Goal: Information Seeking & Learning: Learn about a topic

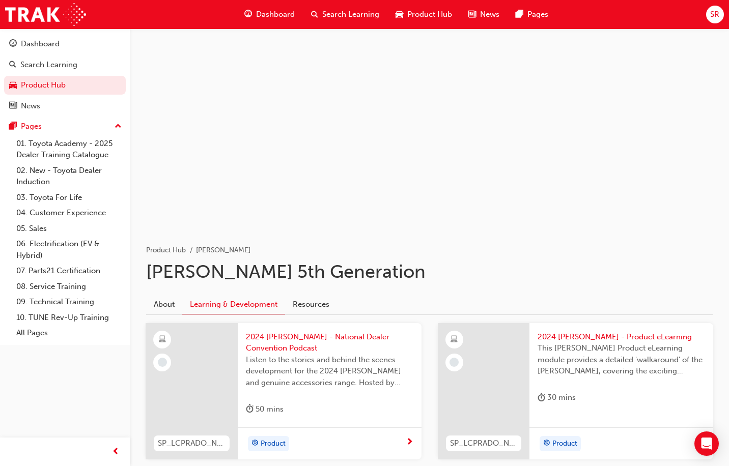
scroll to position [350, 0]
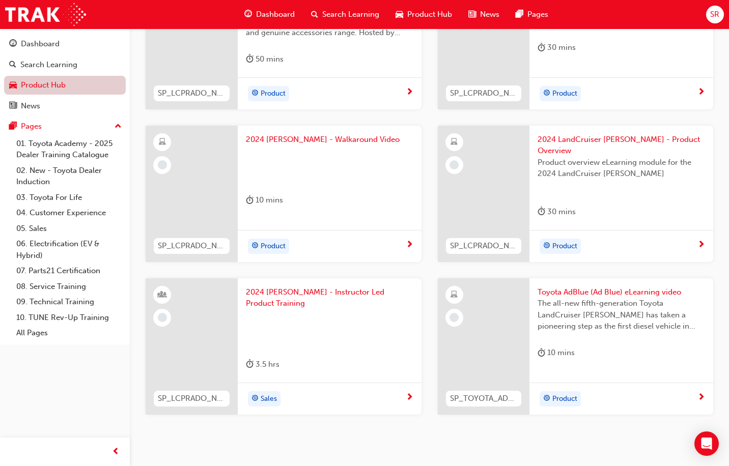
click at [56, 77] on link "Product Hub" at bounding box center [65, 85] width 122 height 19
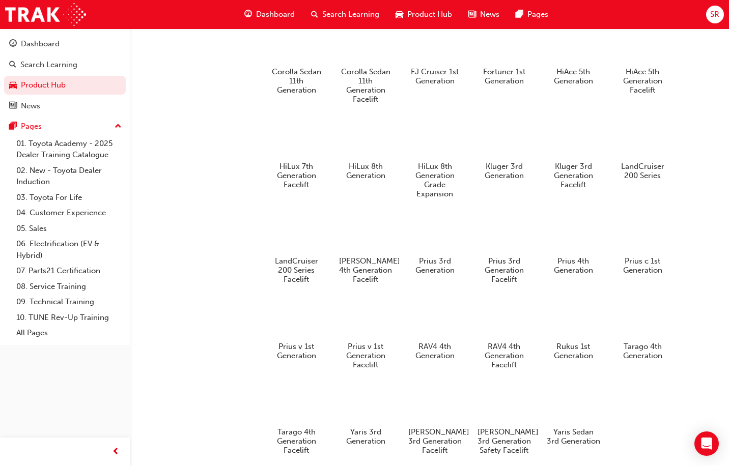
scroll to position [628, 0]
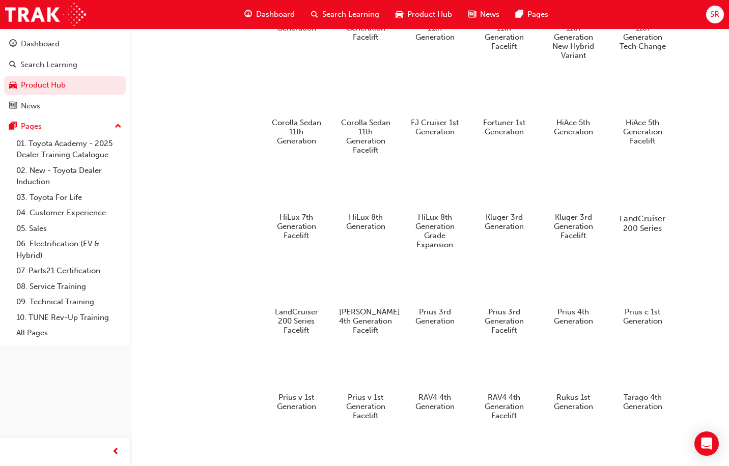
click at [621, 189] on div at bounding box center [642, 189] width 56 height 41
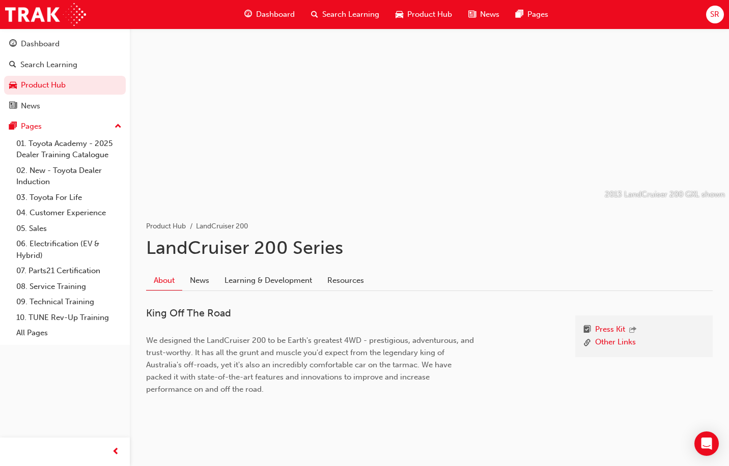
scroll to position [35, 0]
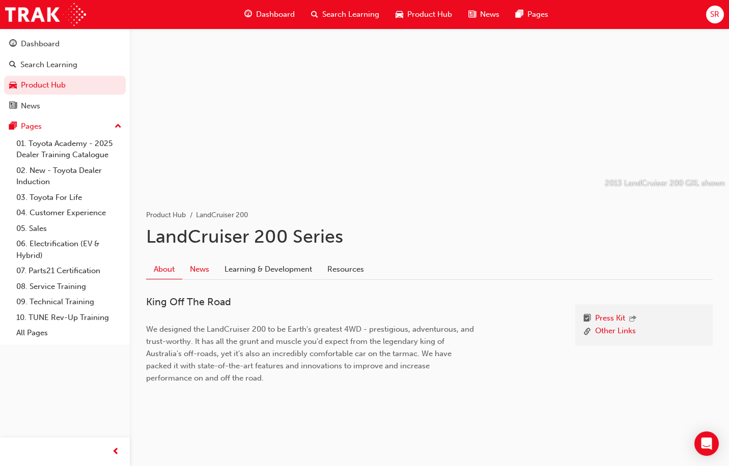
click at [207, 269] on link "News" at bounding box center [199, 268] width 35 height 19
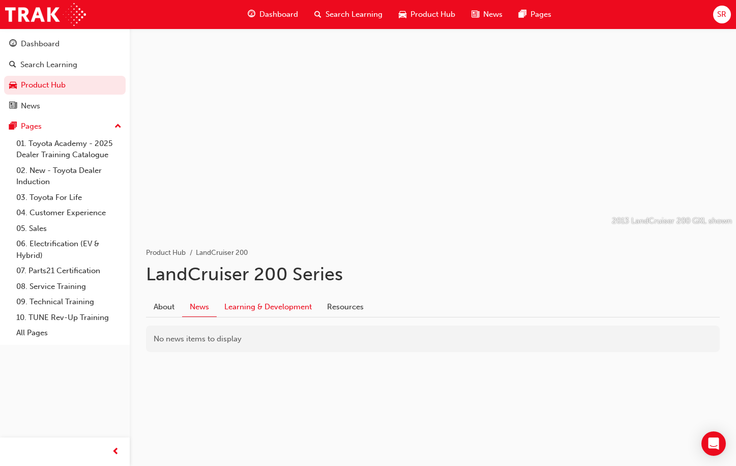
click at [279, 302] on link "Learning & Development" at bounding box center [268, 306] width 103 height 19
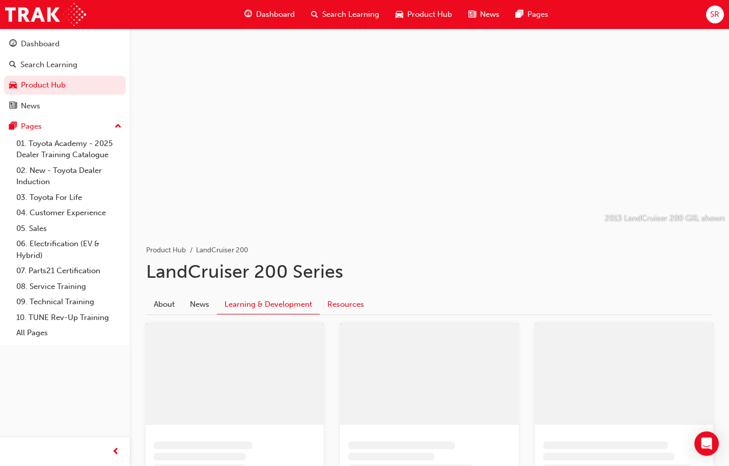
click at [339, 304] on link "Resources" at bounding box center [346, 304] width 52 height 19
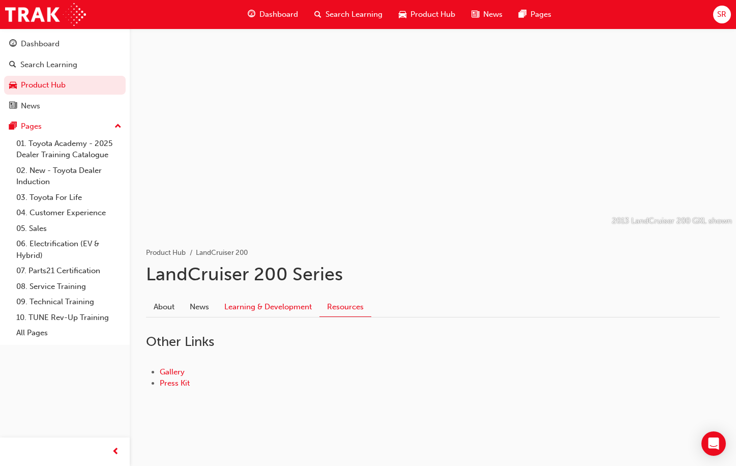
click at [309, 304] on link "Learning & Development" at bounding box center [268, 306] width 103 height 19
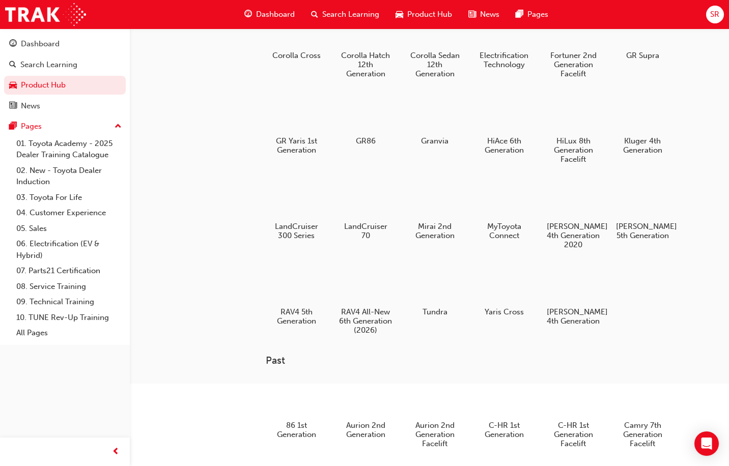
scroll to position [120, 0]
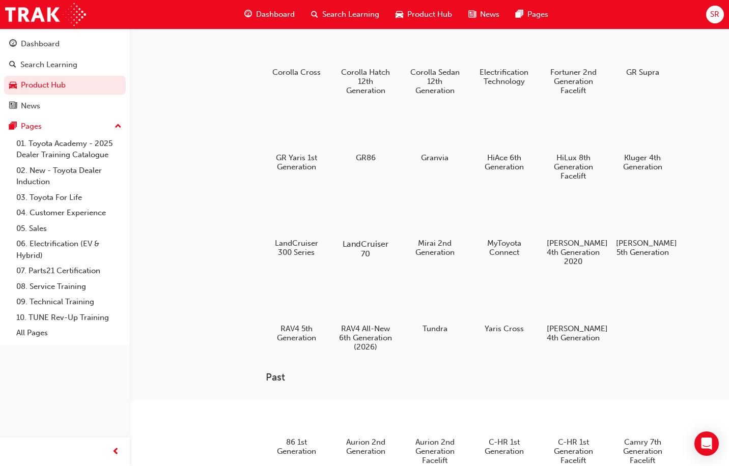
click at [354, 236] on div "LandCruiser 70" at bounding box center [365, 226] width 65 height 72
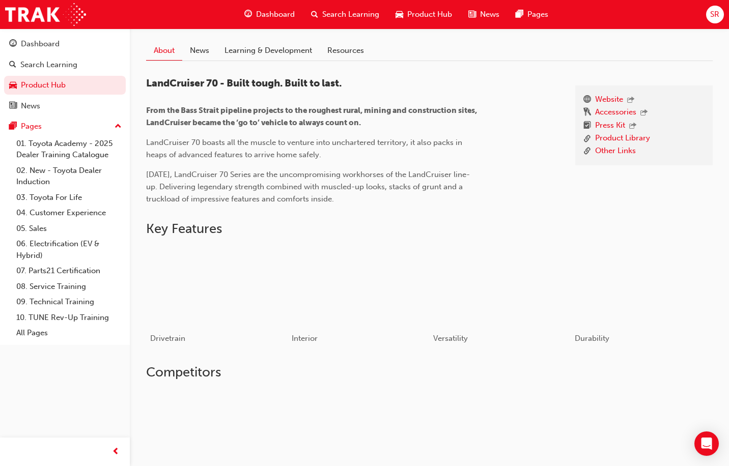
scroll to position [254, 0]
click at [290, 59] on link "Learning & Development" at bounding box center [268, 49] width 103 height 19
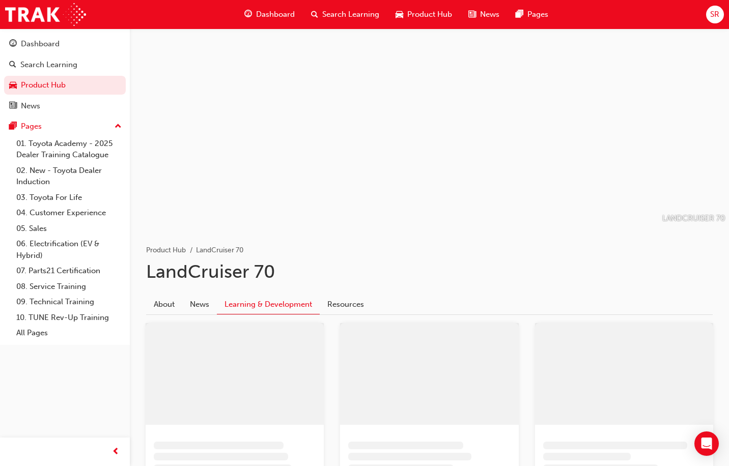
click at [289, 52] on div at bounding box center [429, 127] width 599 height 199
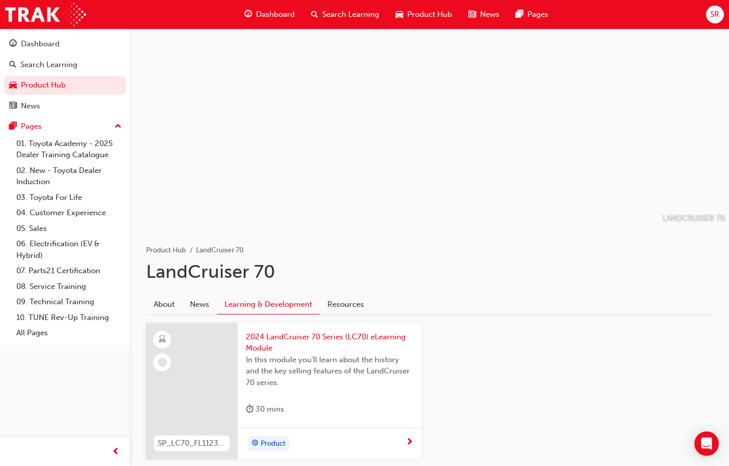
scroll to position [68, 0]
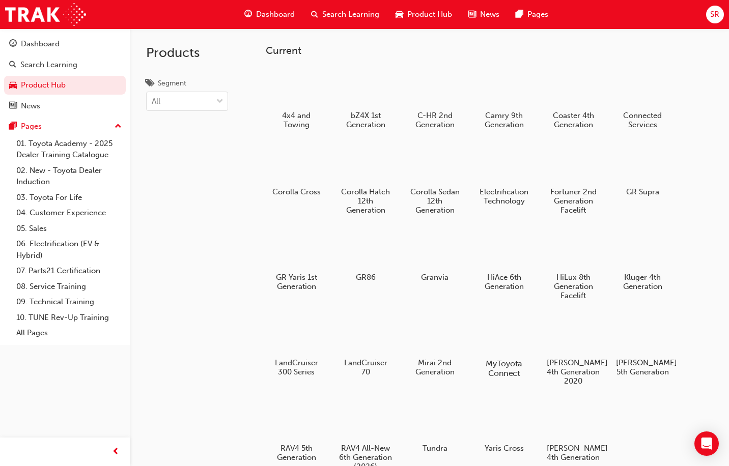
click at [491, 328] on div at bounding box center [504, 334] width 56 height 41
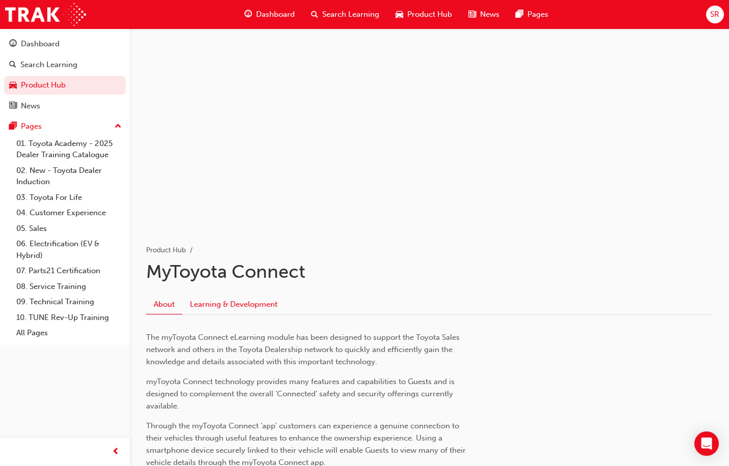
click at [245, 307] on link "Learning & Development" at bounding box center [233, 304] width 103 height 19
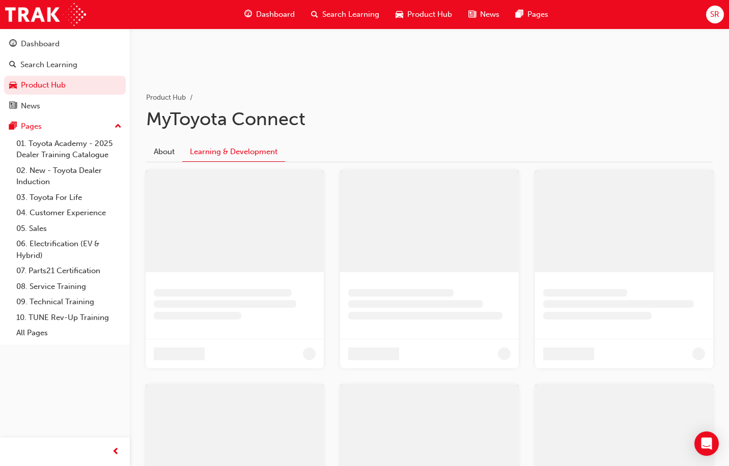
scroll to position [56, 0]
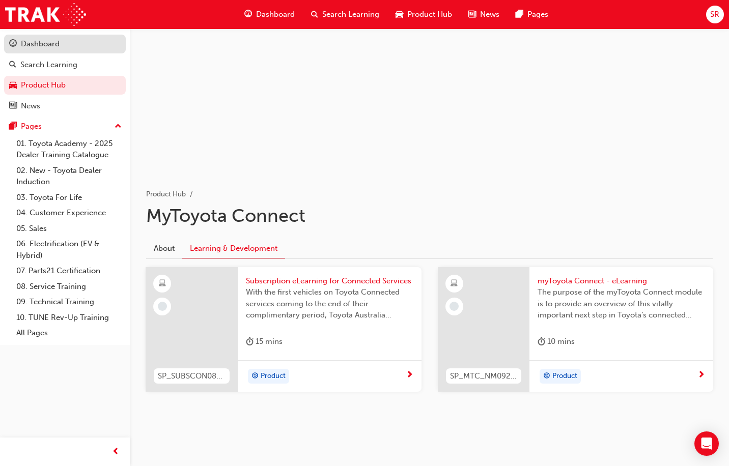
click at [35, 47] on div "Dashboard" at bounding box center [40, 44] width 39 height 12
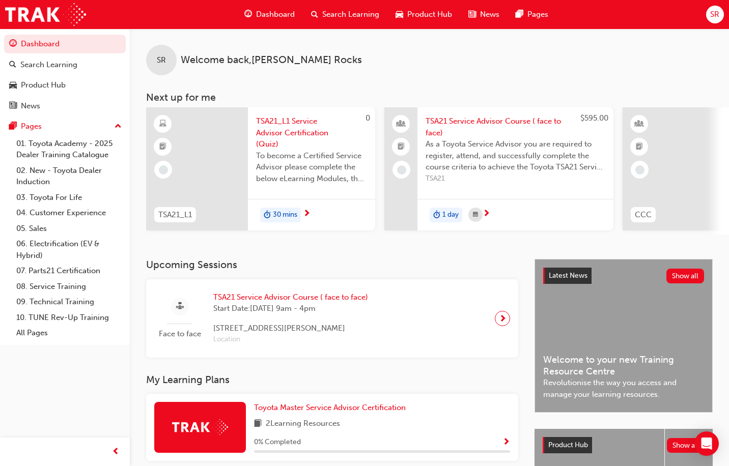
click at [483, 11] on span "News" at bounding box center [489, 15] width 19 height 12
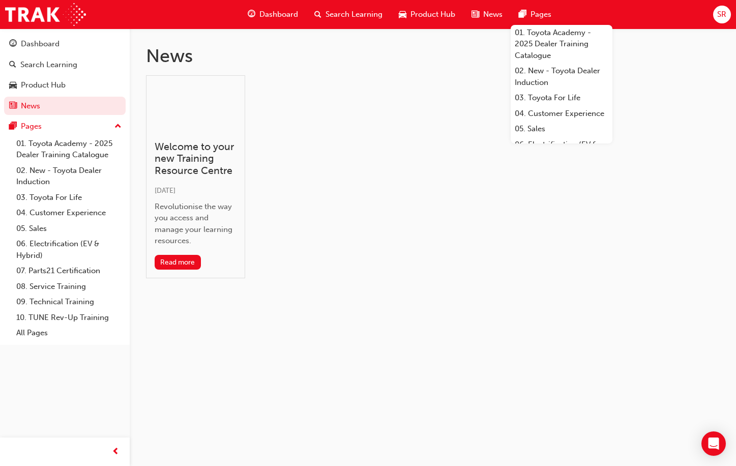
click at [520, 12] on span "pages-icon" at bounding box center [523, 14] width 8 height 13
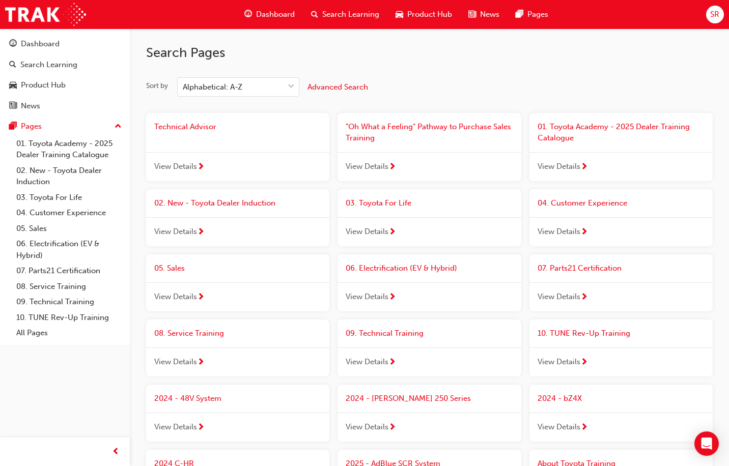
click at [439, 17] on span "Product Hub" at bounding box center [429, 15] width 45 height 12
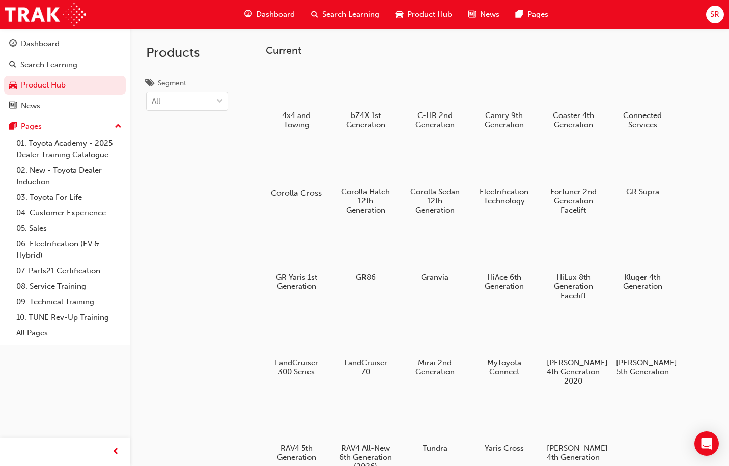
click at [288, 161] on div at bounding box center [296, 163] width 56 height 41
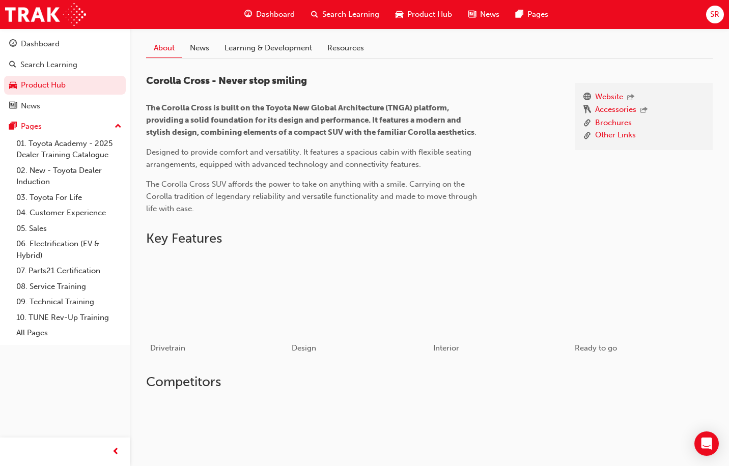
scroll to position [305, 0]
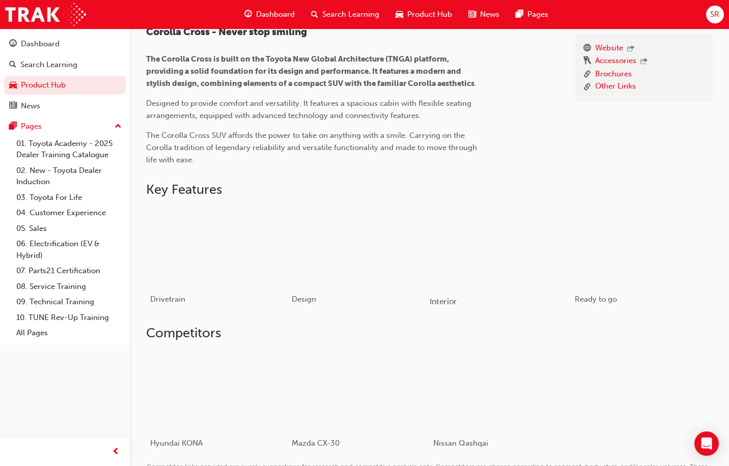
click at [550, 261] on div "button" at bounding box center [500, 247] width 142 height 80
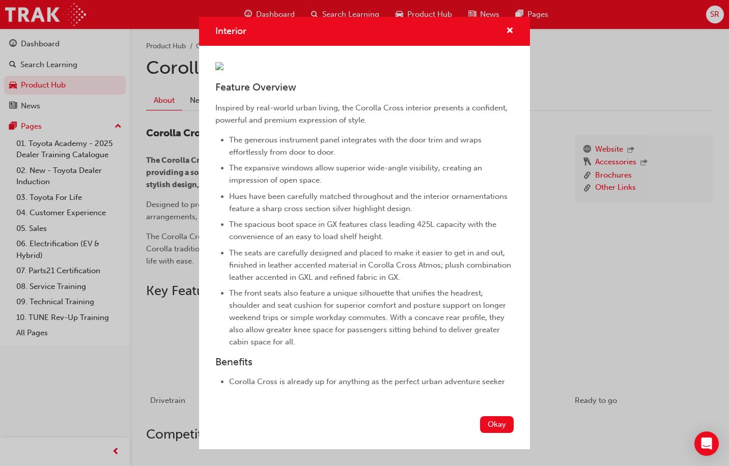
scroll to position [204, 0]
click at [516, 46] on div "Feature Overview Inspired by real-world urban living, the Corolla Cross interio…" at bounding box center [364, 229] width 331 height 366
click at [560, 33] on div "Interior Feature Overview Inspired by real-world urban living, the Corolla Cros…" at bounding box center [364, 233] width 729 height 466
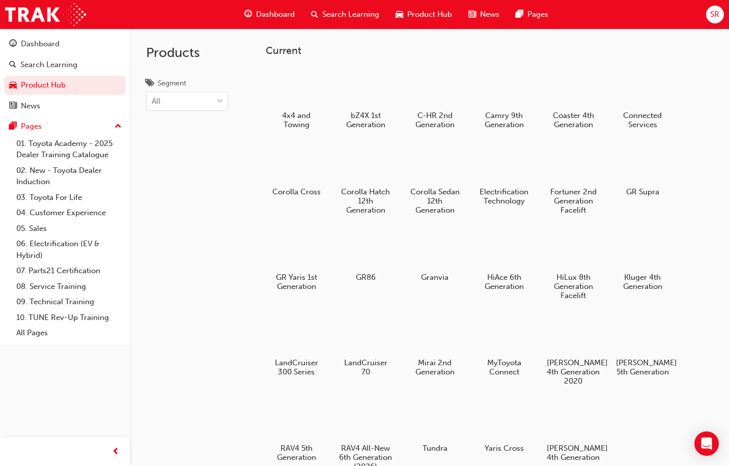
click at [370, 92] on div at bounding box center [365, 88] width 53 height 38
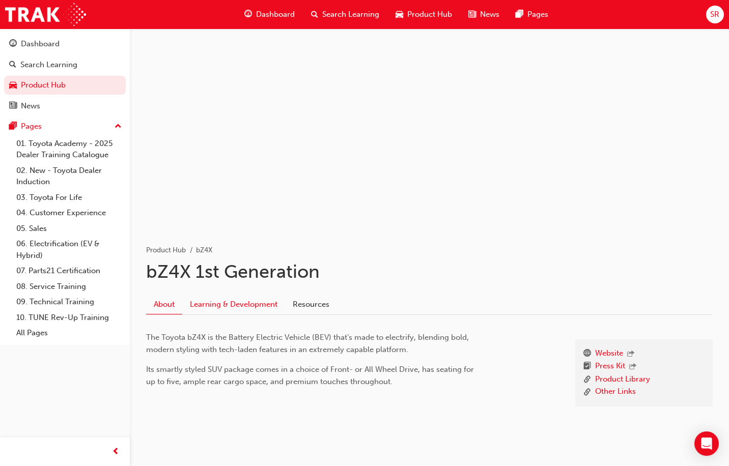
click at [255, 298] on link "Learning & Development" at bounding box center [233, 304] width 103 height 19
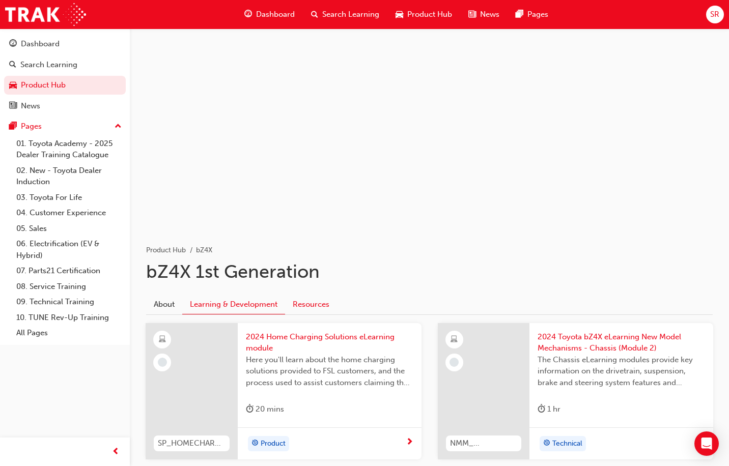
click at [332, 306] on link "Resources" at bounding box center [311, 304] width 52 height 19
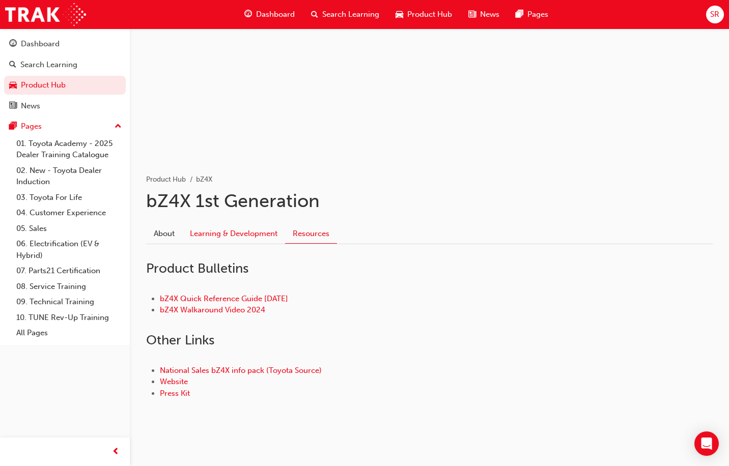
scroll to position [78, 0]
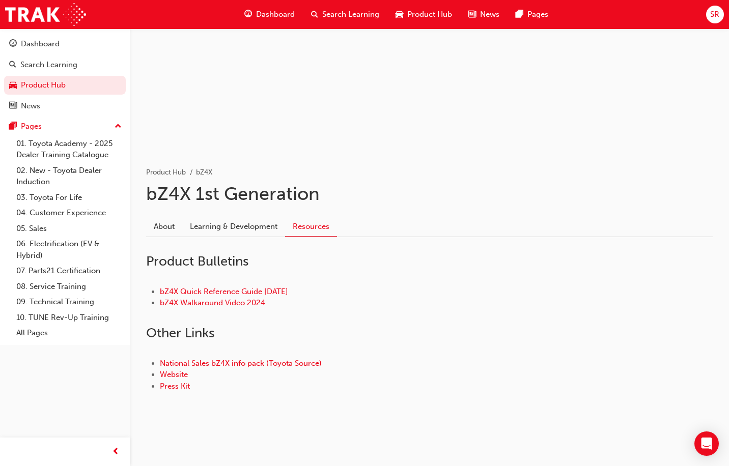
click at [163, 224] on link "About" at bounding box center [164, 226] width 36 height 19
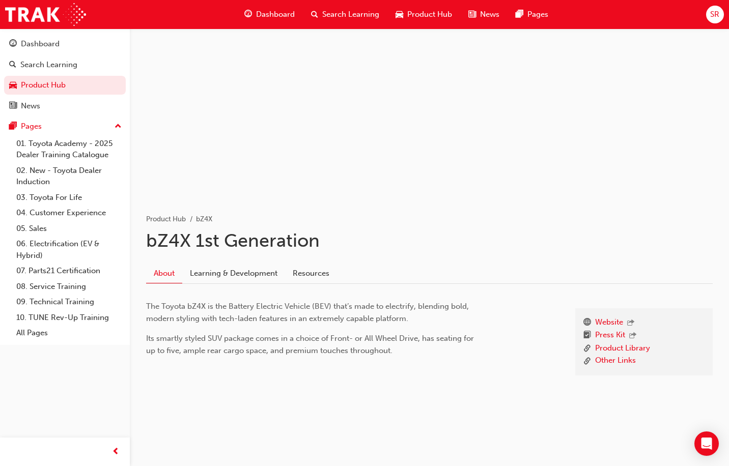
scroll to position [31, 0]
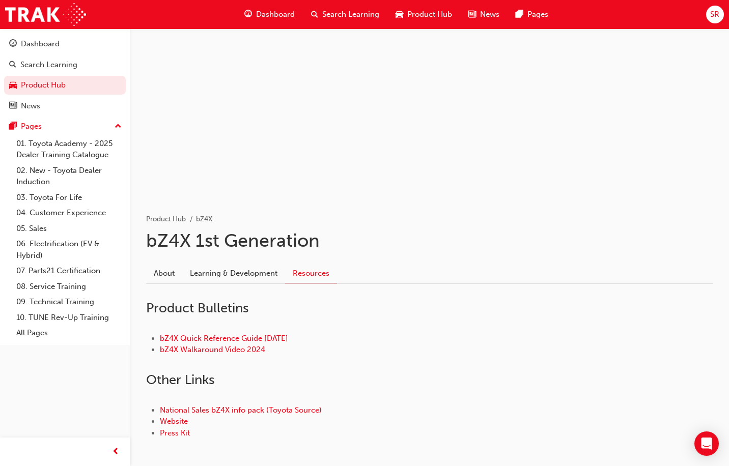
scroll to position [78, 0]
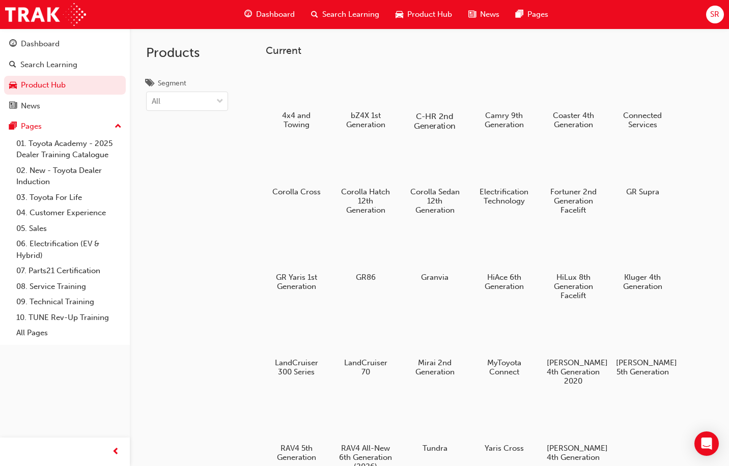
click at [423, 86] on div at bounding box center [435, 87] width 56 height 40
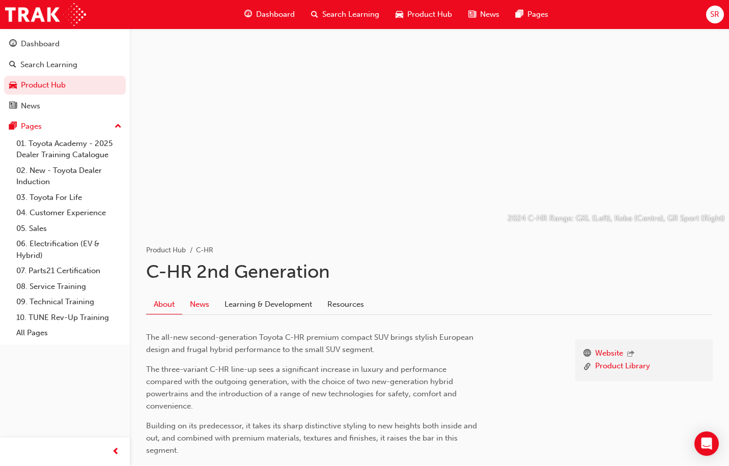
click at [200, 309] on link "News" at bounding box center [199, 304] width 35 height 19
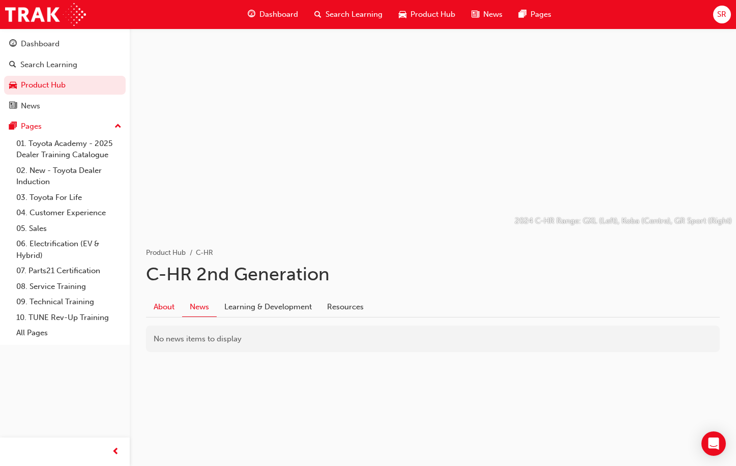
click at [170, 309] on link "About" at bounding box center [164, 306] width 36 height 19
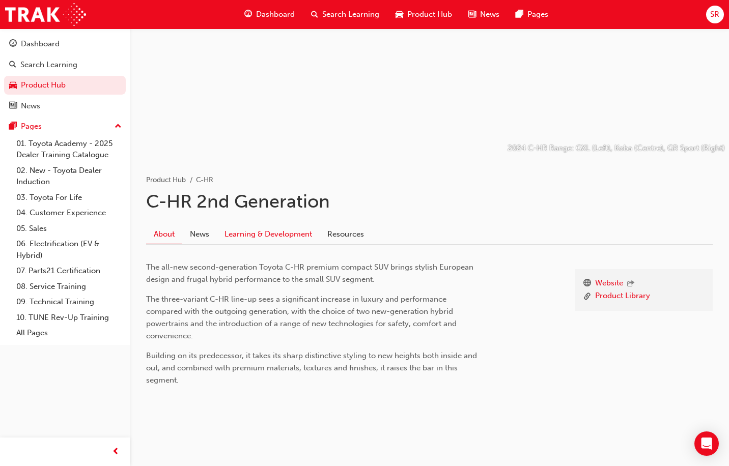
scroll to position [72, 0]
click at [269, 232] on link "Learning & Development" at bounding box center [268, 231] width 103 height 19
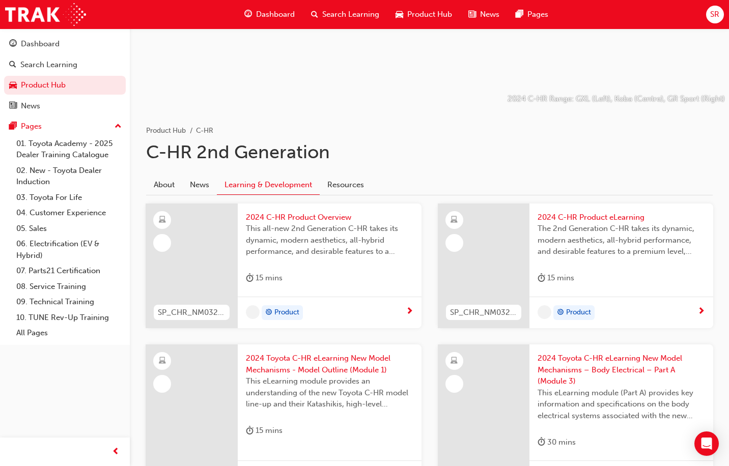
scroll to position [153, 0]
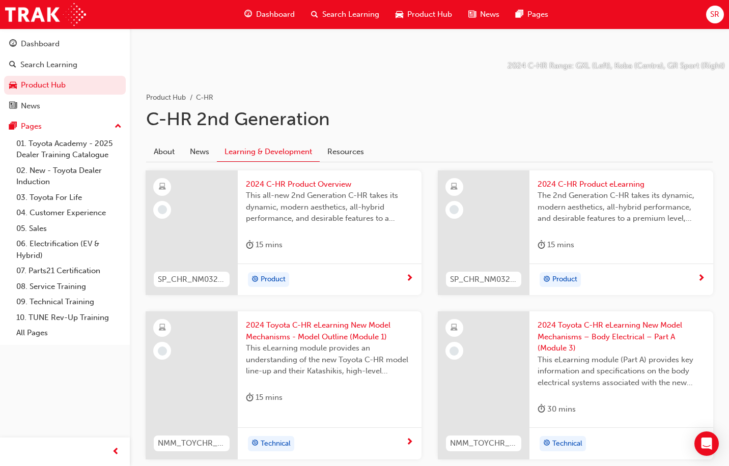
click at [295, 222] on span "This all-new 2nd Generation C-HR takes its dynamic, modern aesthetics, all-hybr…" at bounding box center [329, 207] width 167 height 35
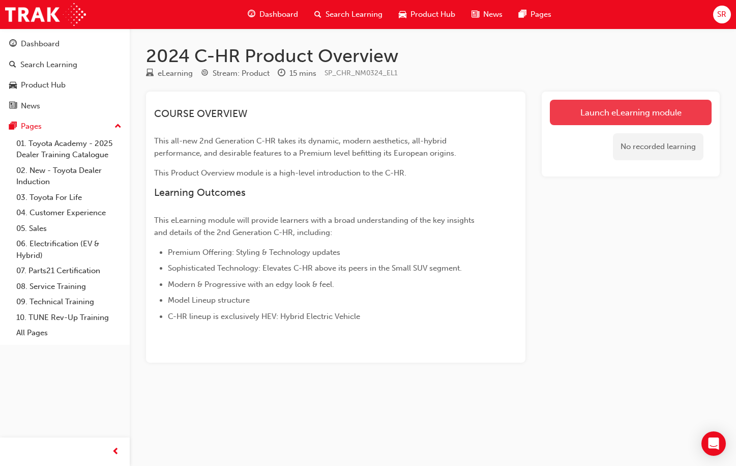
click at [571, 121] on link "Launch eLearning module" at bounding box center [631, 112] width 162 height 25
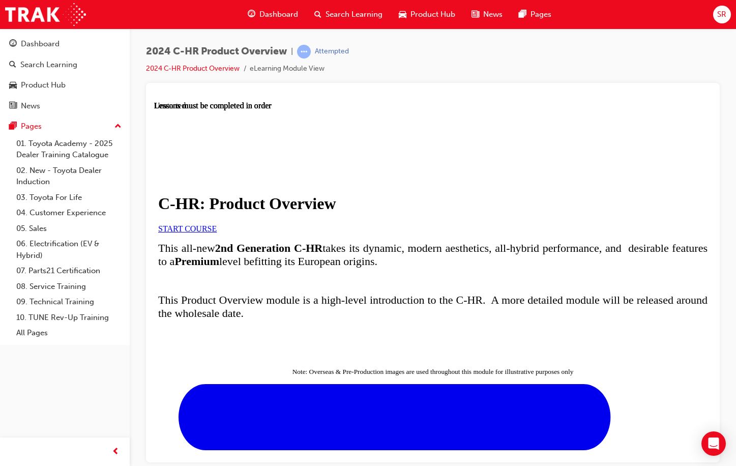
click at [217, 233] on link "START COURSE" at bounding box center [187, 228] width 59 height 9
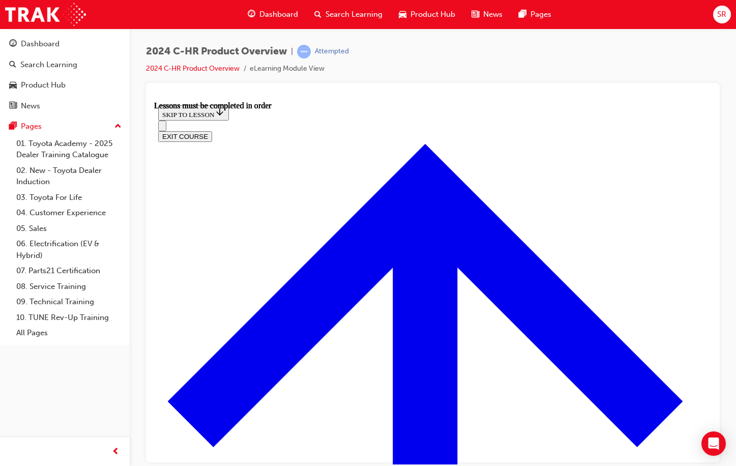
scroll to position [697, 0]
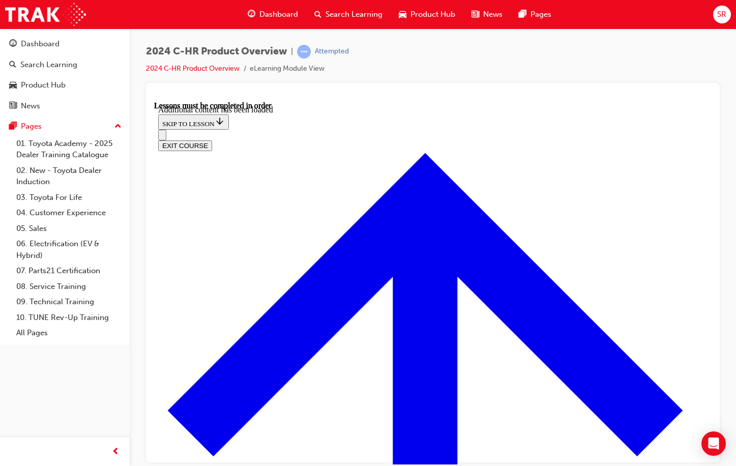
scroll to position [2473, 0]
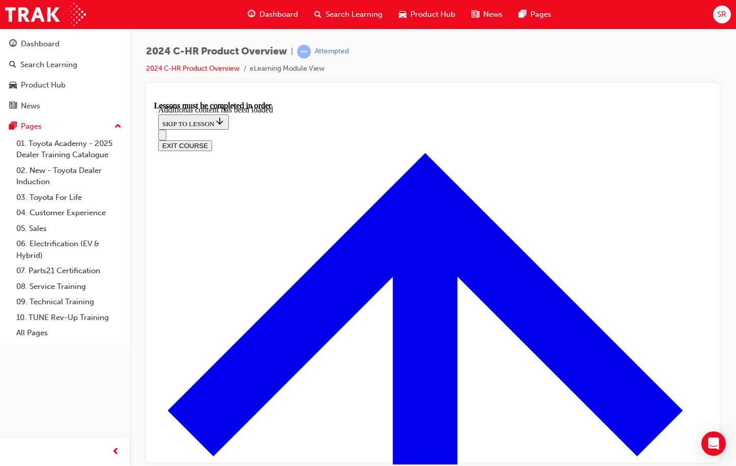
scroll to position [3055, 0]
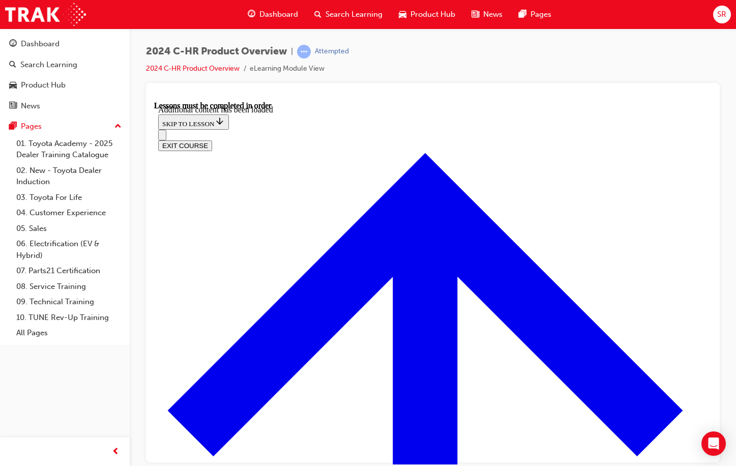
radio input "true"
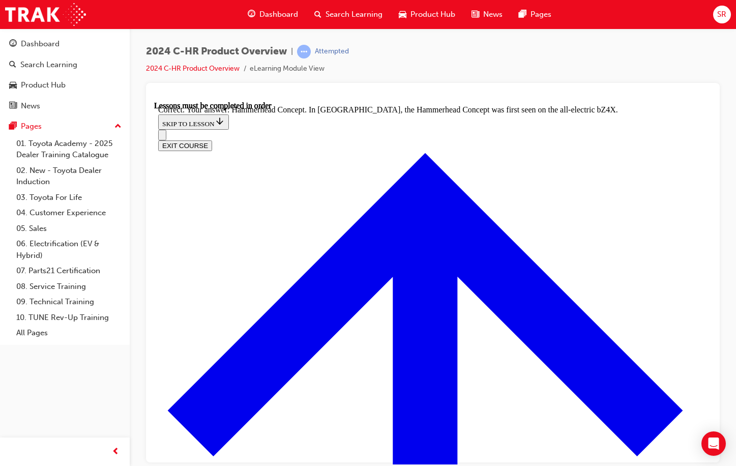
radio input "true"
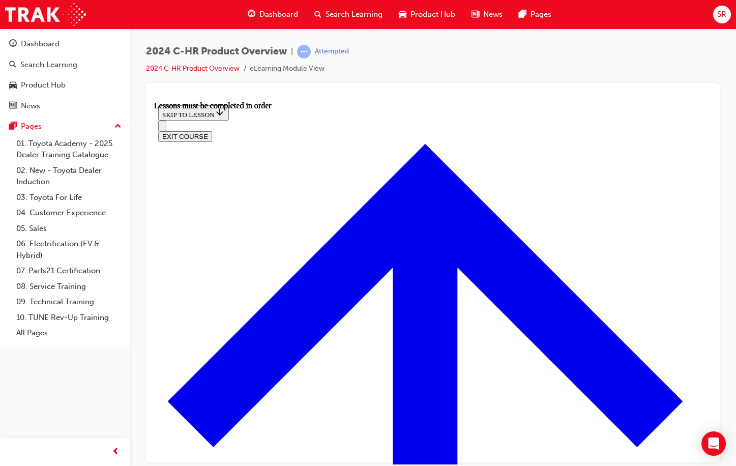
scroll to position [748, 0]
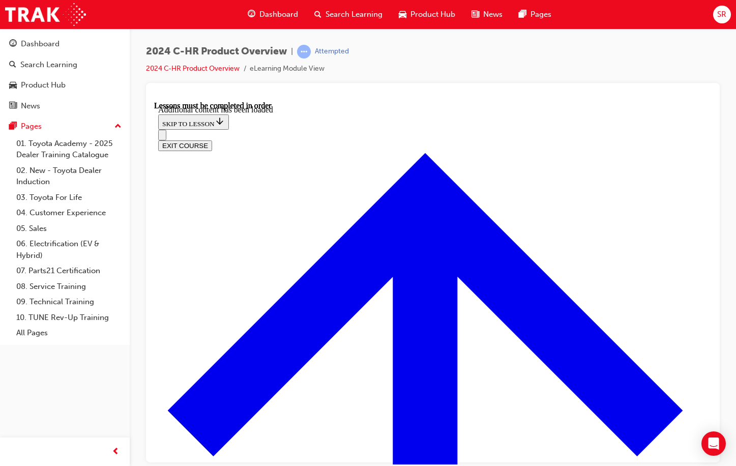
scroll to position [1818, 0]
radio input "true"
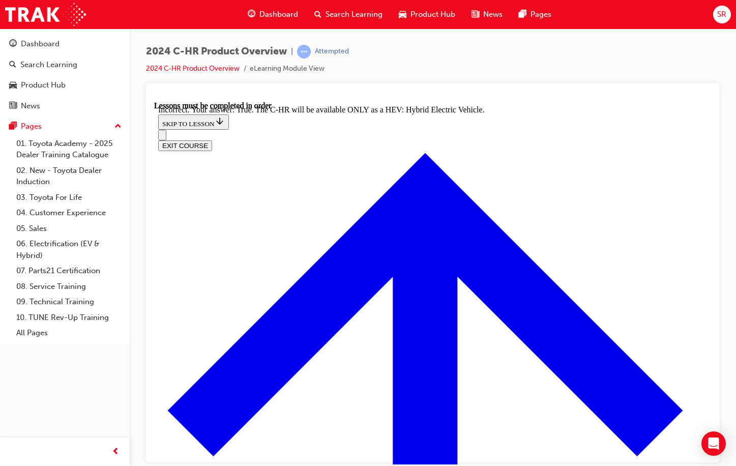
scroll to position [1931, 0]
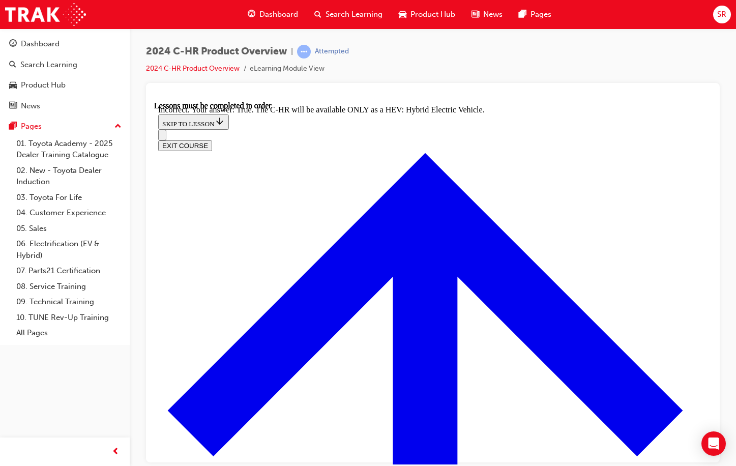
radio input "true"
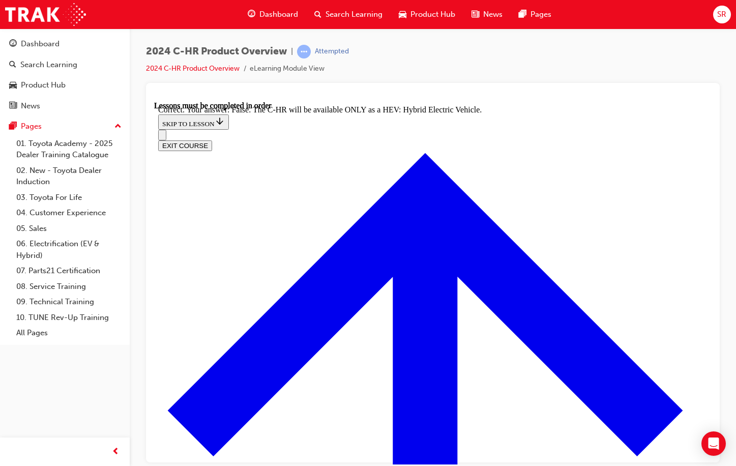
checkbox input "true"
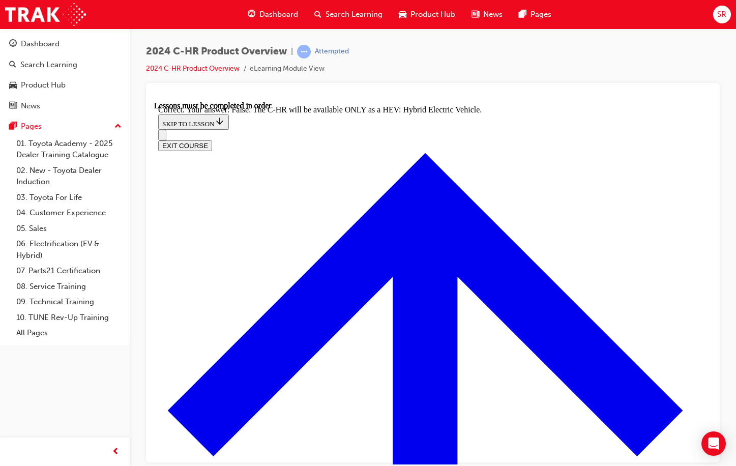
checkbox input "true"
checkbox input "false"
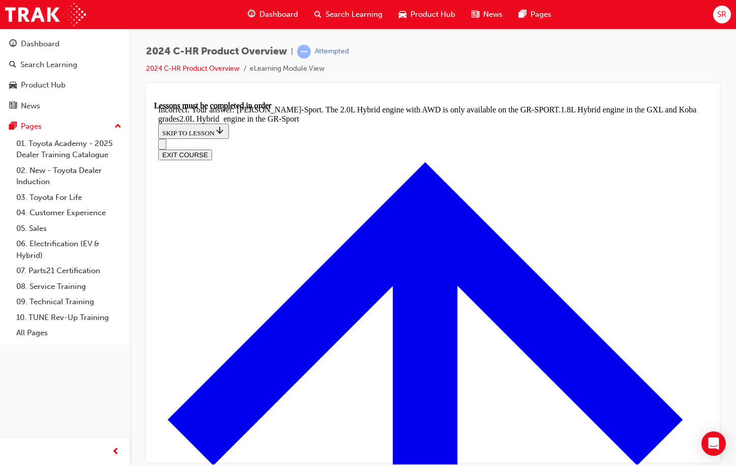
scroll to position [2398, 0]
drag, startPoint x: 417, startPoint y: 372, endPoint x: 418, endPoint y: 365, distance: 7.8
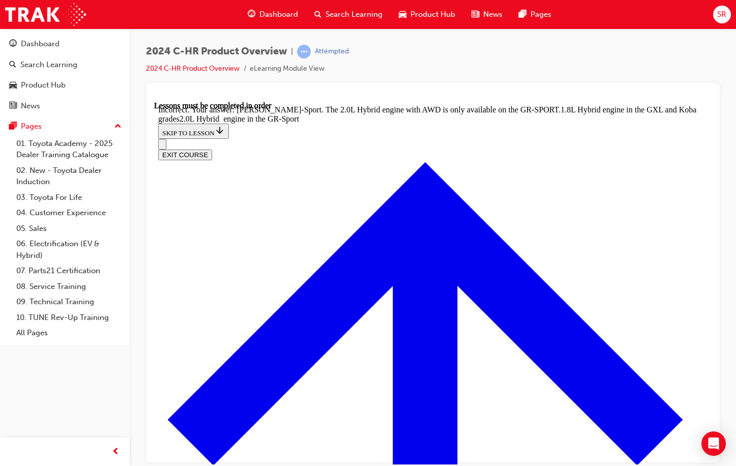
checkbox input "false"
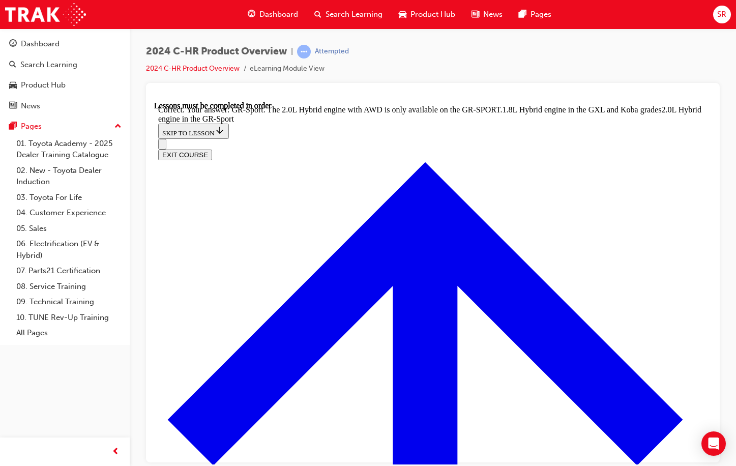
radio input "true"
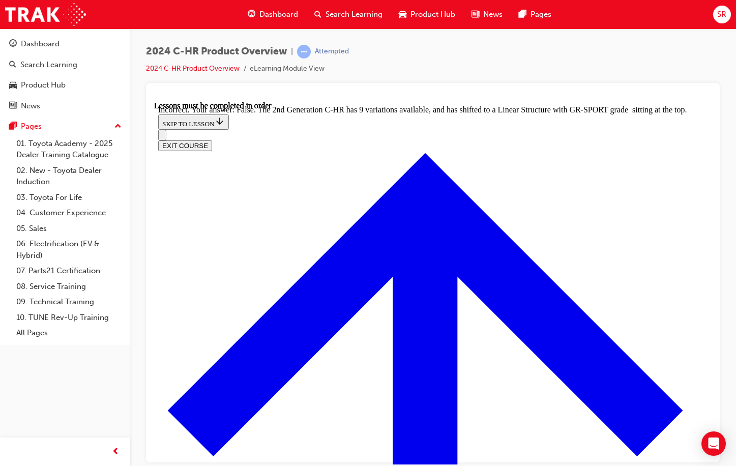
scroll to position [2714, 0]
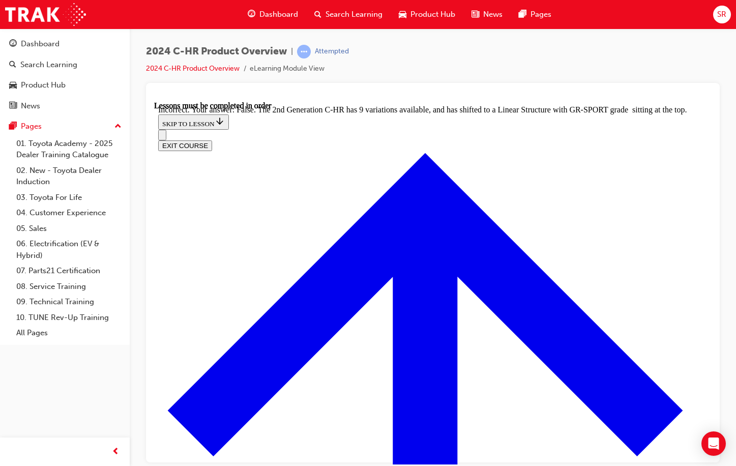
radio input "true"
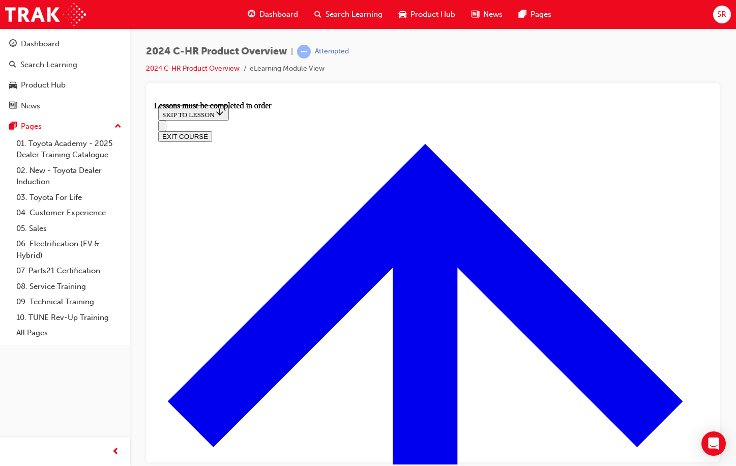
scroll to position [341, 0]
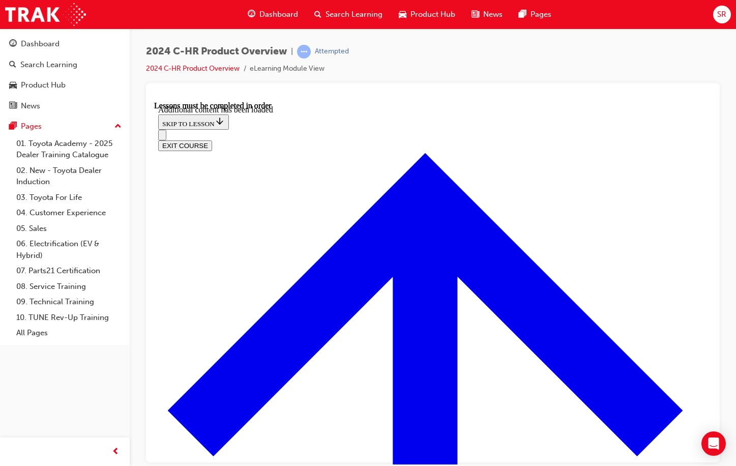
scroll to position [702, 0]
radio input "true"
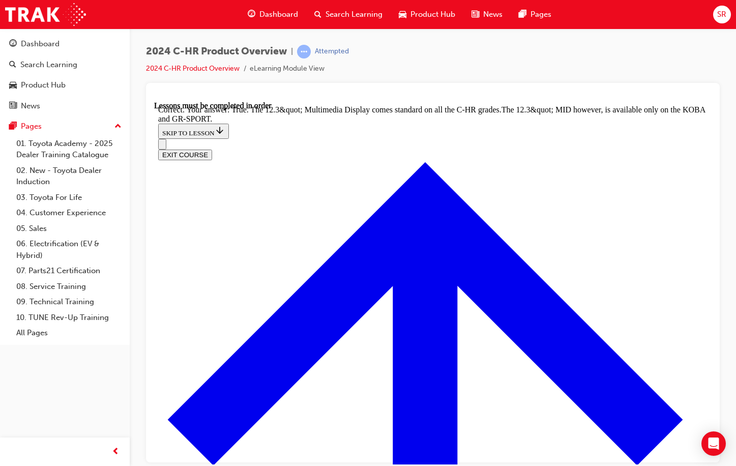
scroll to position [870, 0]
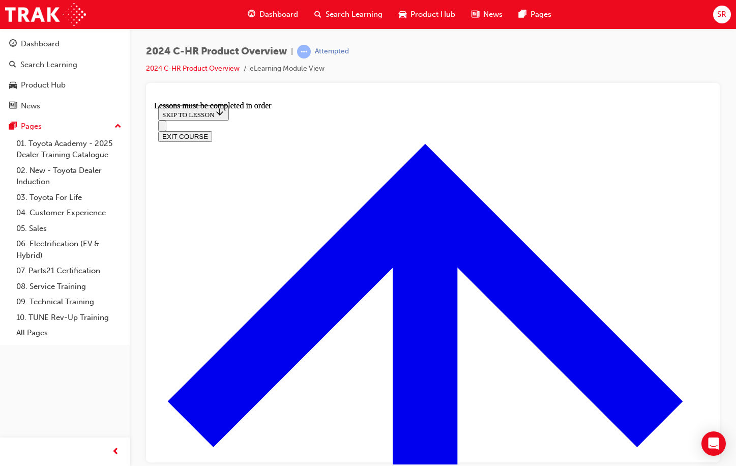
scroll to position [1753, 0]
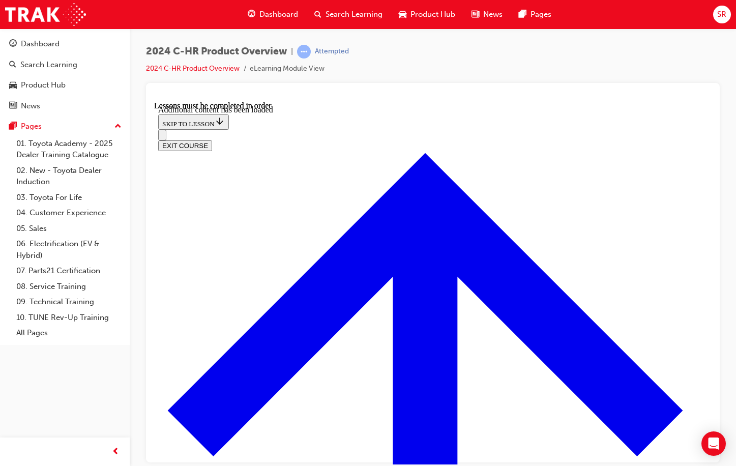
scroll to position [2059, 0]
checkbox input "true"
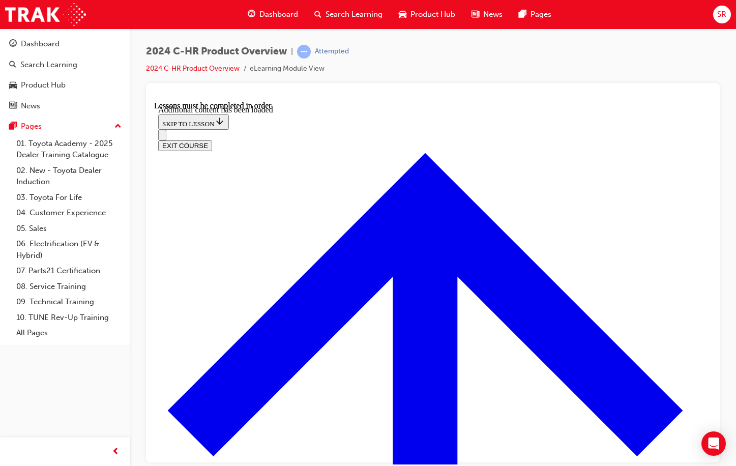
checkbox input "true"
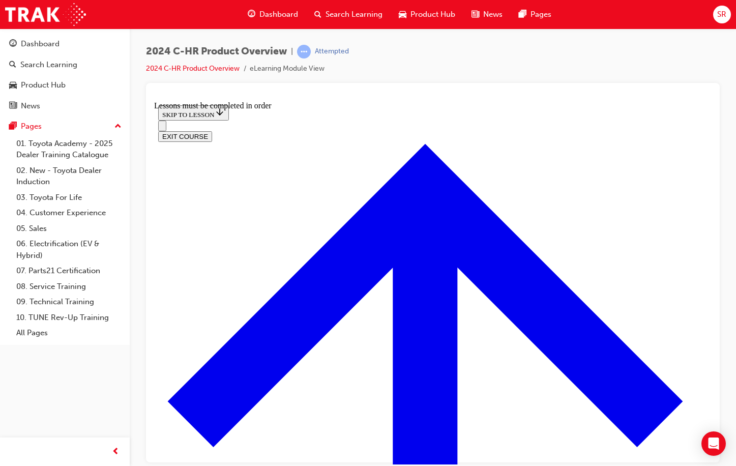
scroll to position [646, 0]
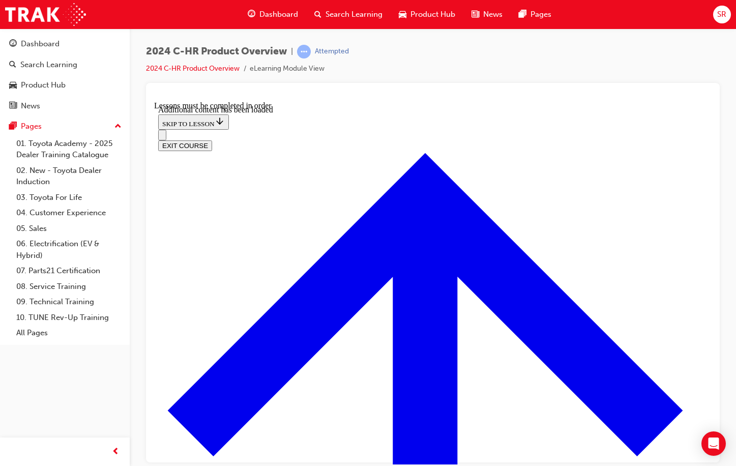
scroll to position [985, 0]
radio input "true"
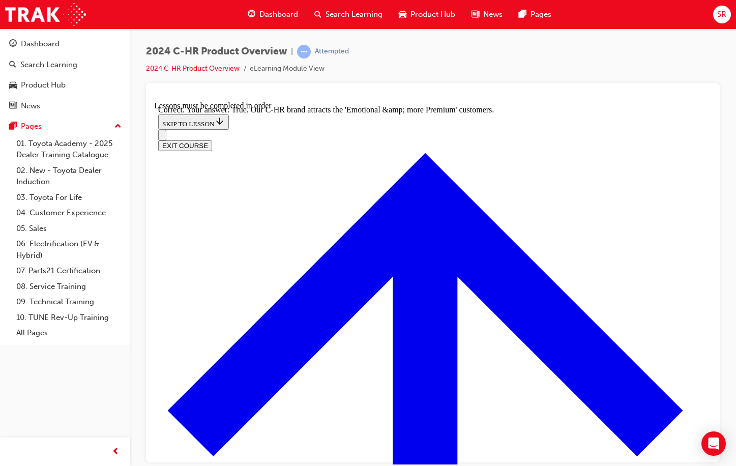
scroll to position [1155, 0]
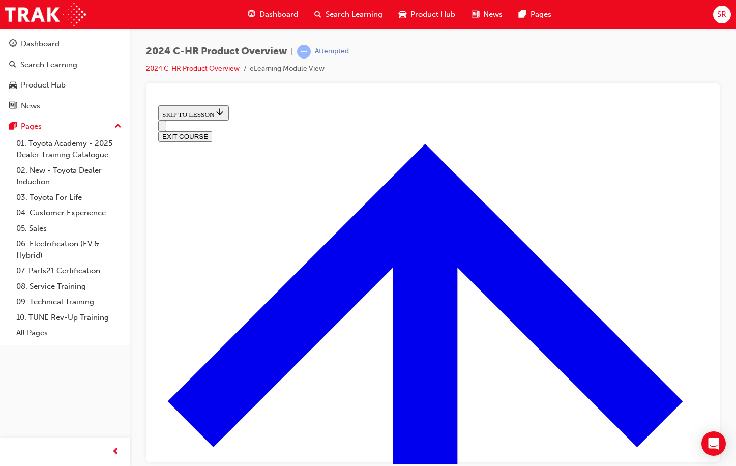
scroll to position [369, 0]
click at [212, 131] on button "EXIT COURSE" at bounding box center [185, 136] width 54 height 11
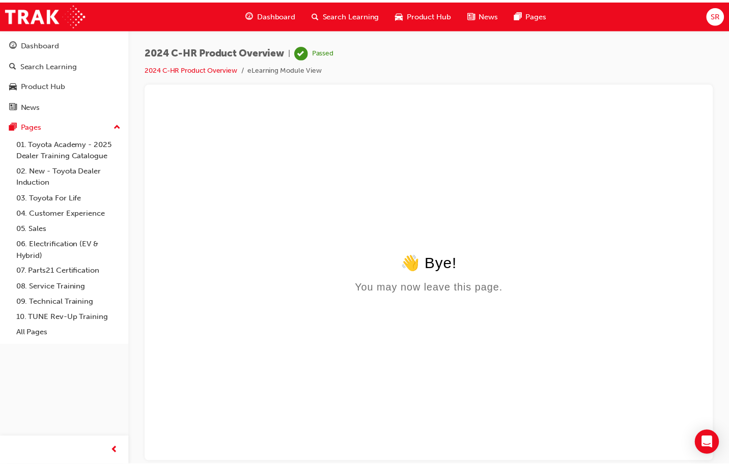
scroll to position [0, 0]
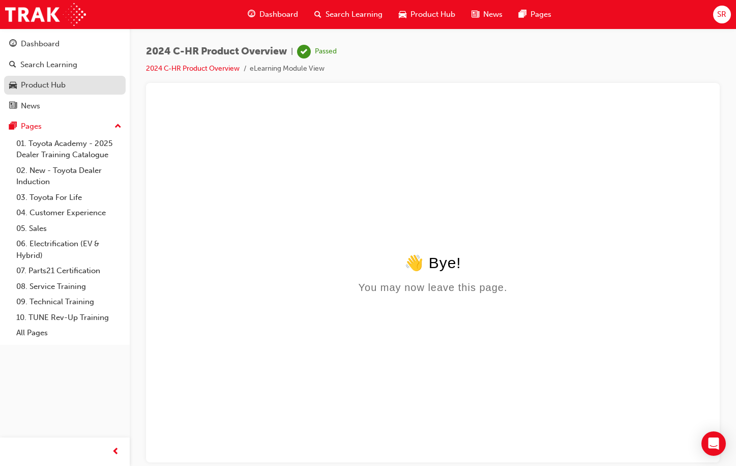
click at [62, 87] on div "Product Hub" at bounding box center [43, 85] width 45 height 12
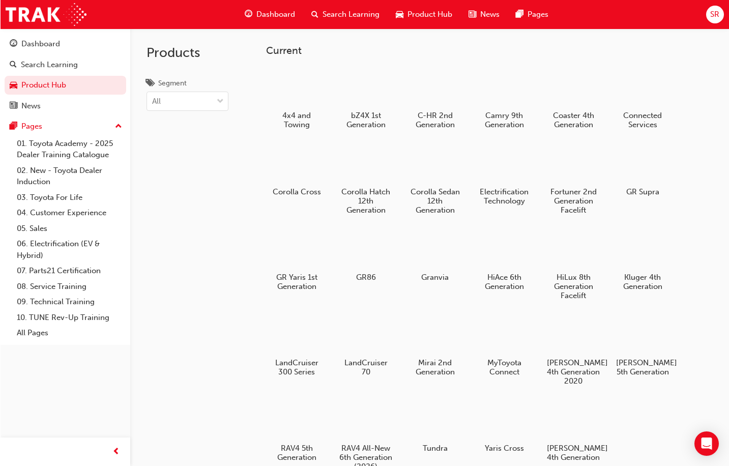
scroll to position [51, 0]
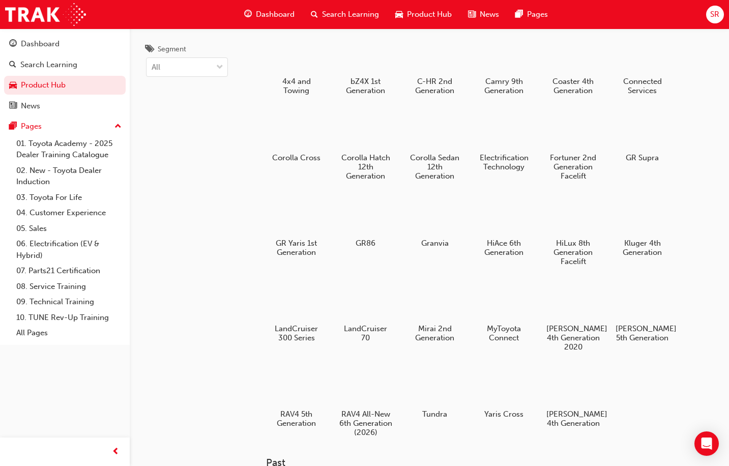
scroll to position [0, 0]
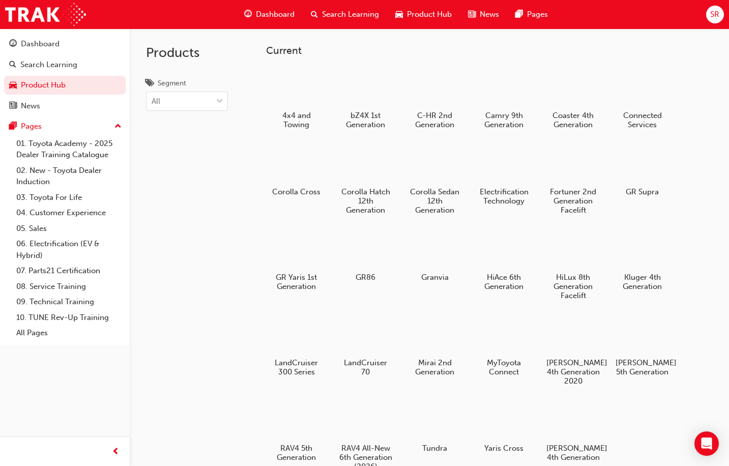
click at [302, 350] on div at bounding box center [296, 335] width 53 height 38
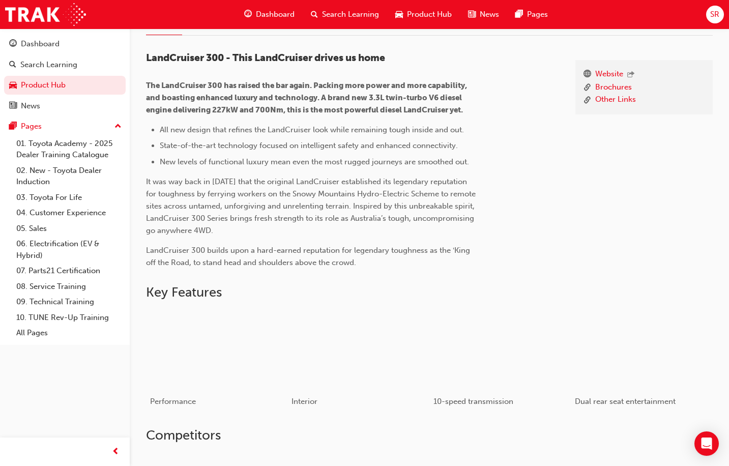
scroll to position [305, 0]
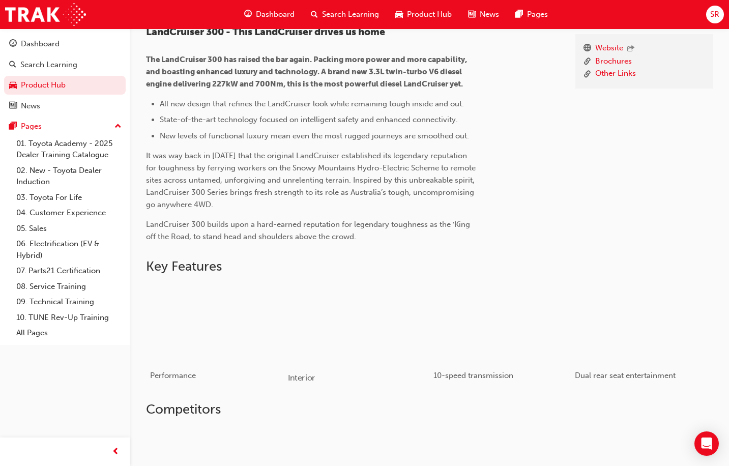
click at [332, 329] on div "button" at bounding box center [358, 323] width 142 height 80
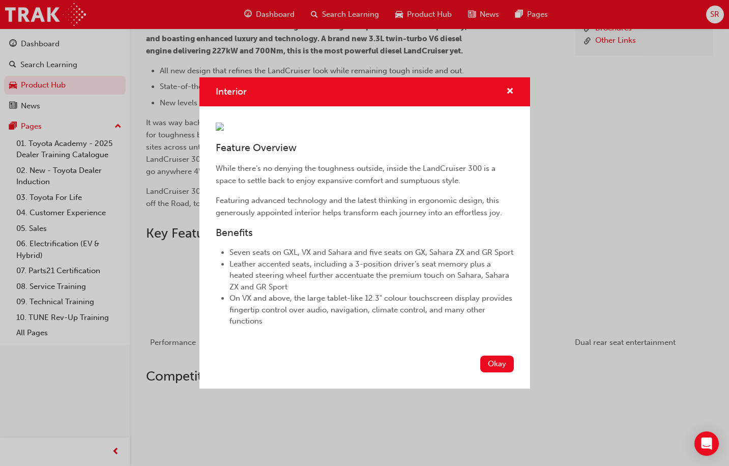
scroll to position [356, 0]
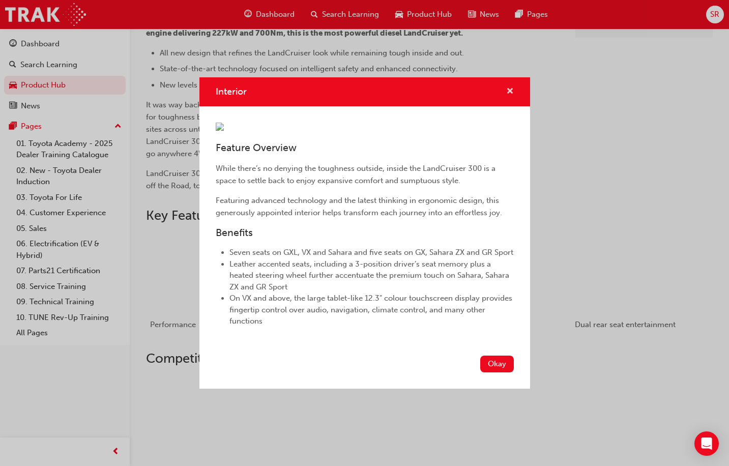
click at [511, 88] on span "cross-icon" at bounding box center [510, 92] width 8 height 9
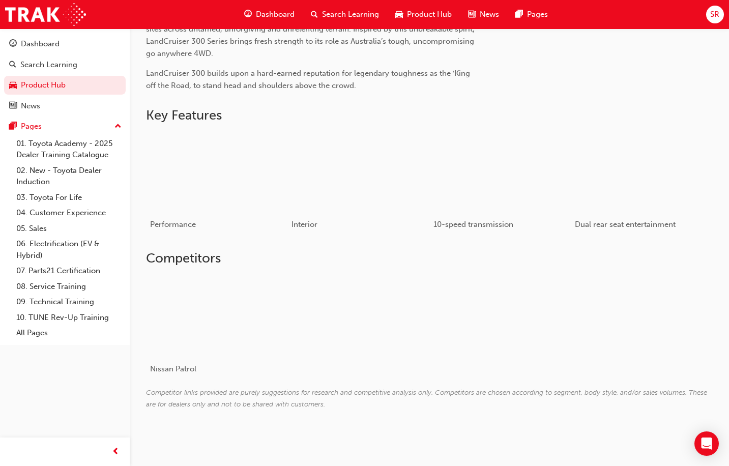
scroll to position [459, 0]
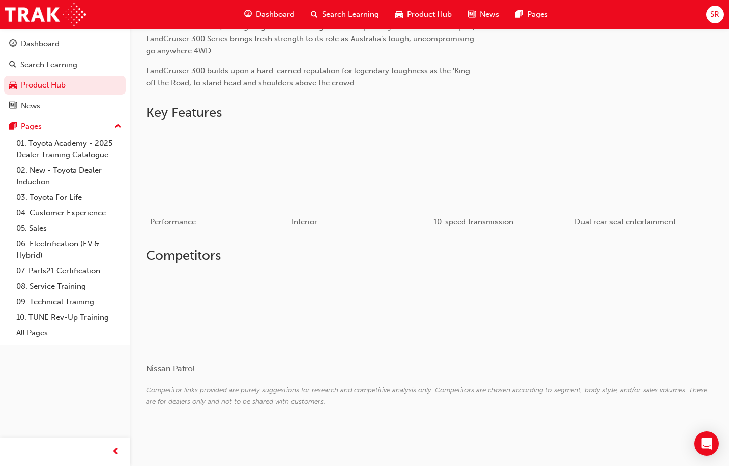
click at [238, 307] on div at bounding box center [206, 313] width 121 height 81
